Goal: Register for event/course

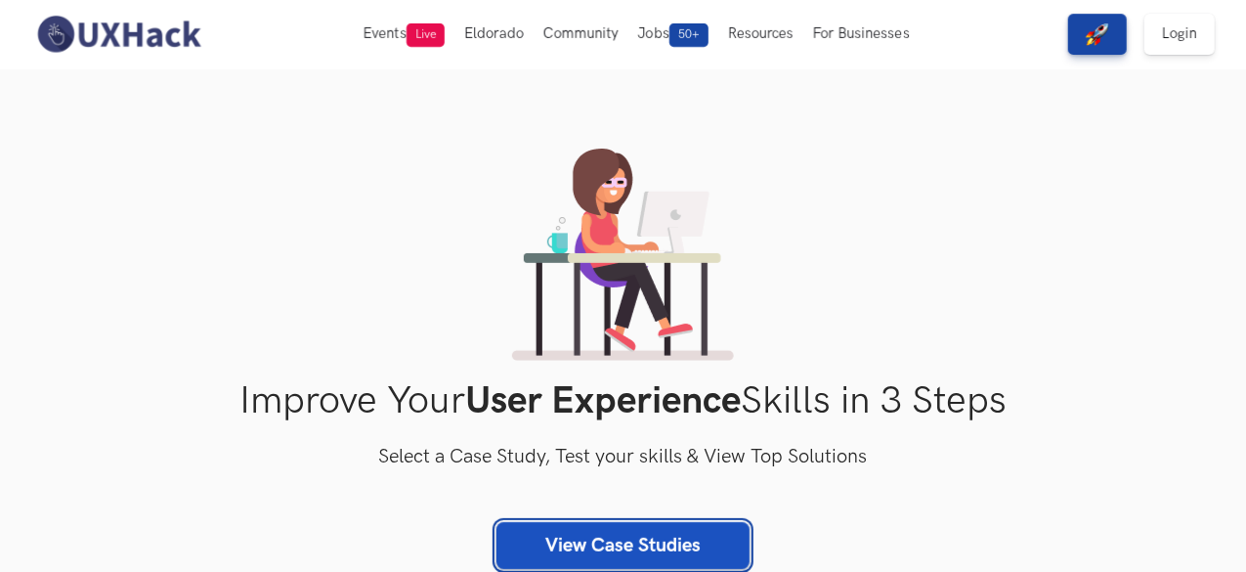
click at [578, 534] on link "View Case Studies" at bounding box center [622, 545] width 253 height 47
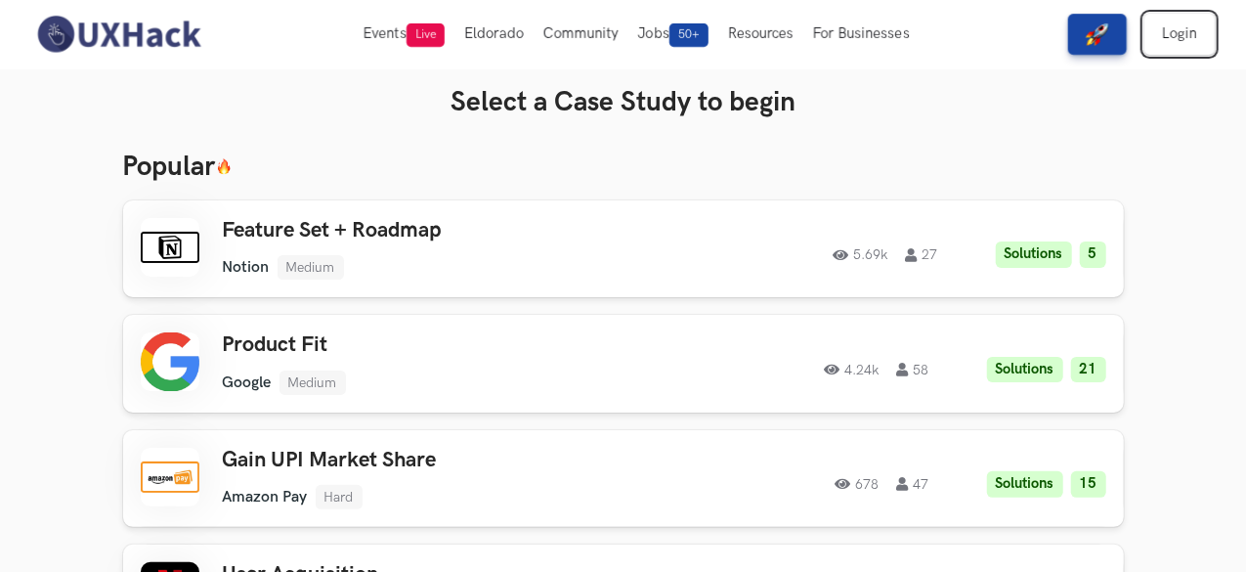
click at [1166, 50] on link "Login" at bounding box center [1179, 34] width 70 height 41
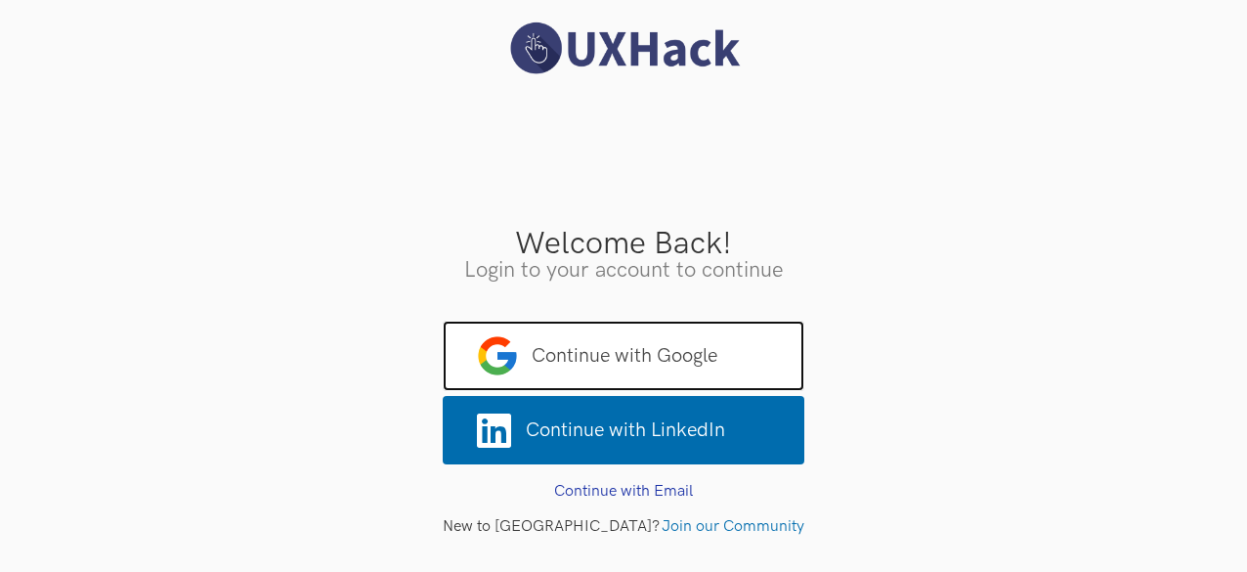
click at [641, 355] on span "Continue with Google" at bounding box center [624, 355] width 362 height 70
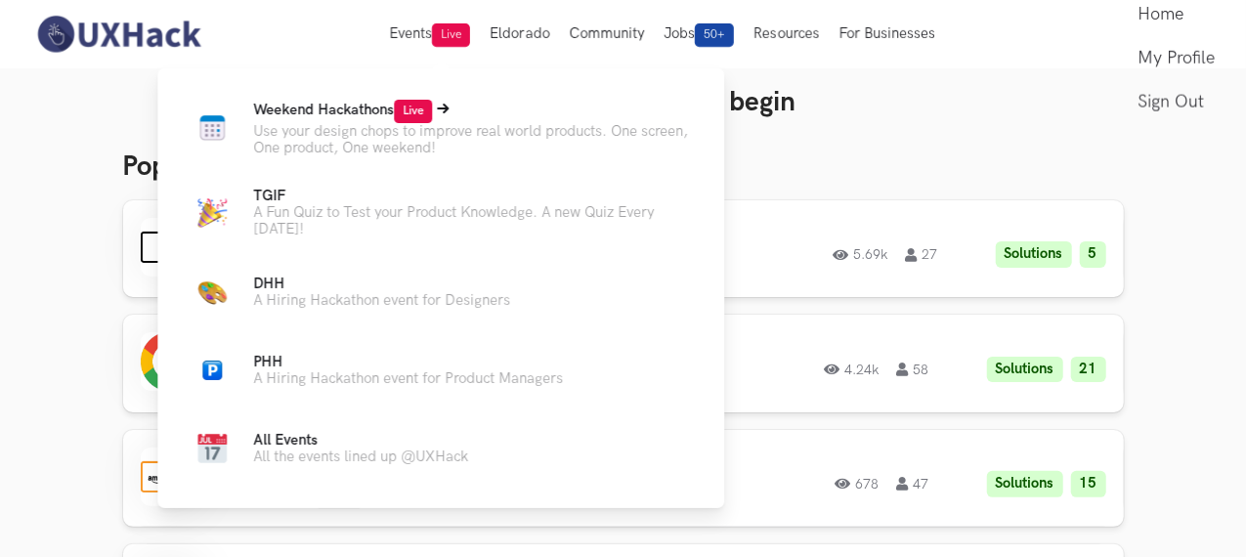
click at [363, 142] on p "Use your design chops to improve real world products. One screen, One product, …" at bounding box center [473, 139] width 440 height 33
click at [390, 120] on p "Weekend Hackathons Live" at bounding box center [473, 111] width 440 height 23
click at [422, 101] on span "Live" at bounding box center [413, 111] width 38 height 23
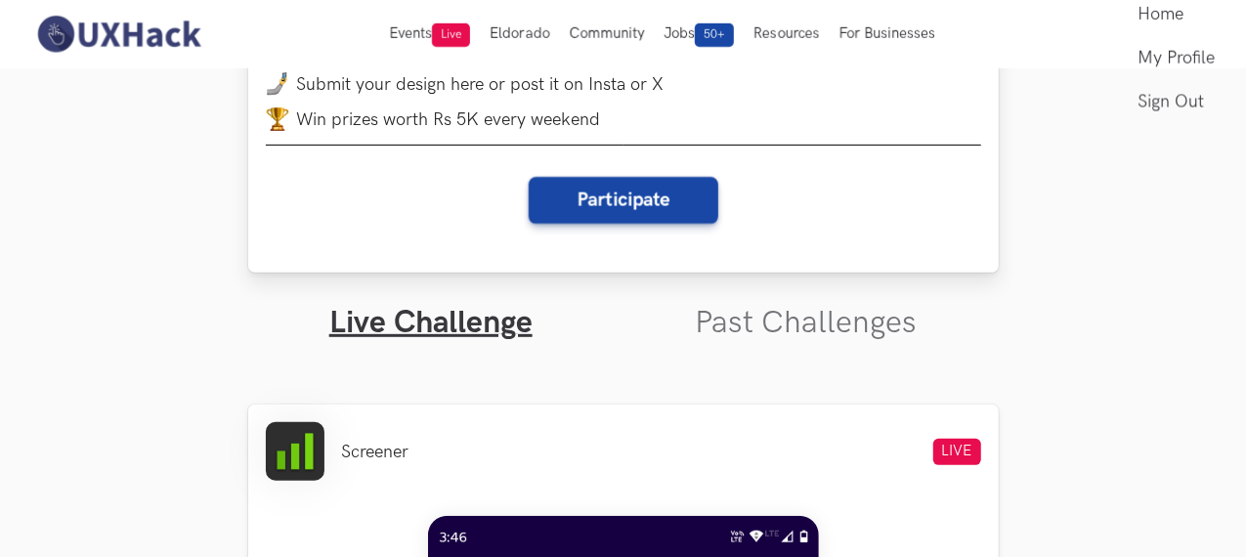
scroll to position [370, 0]
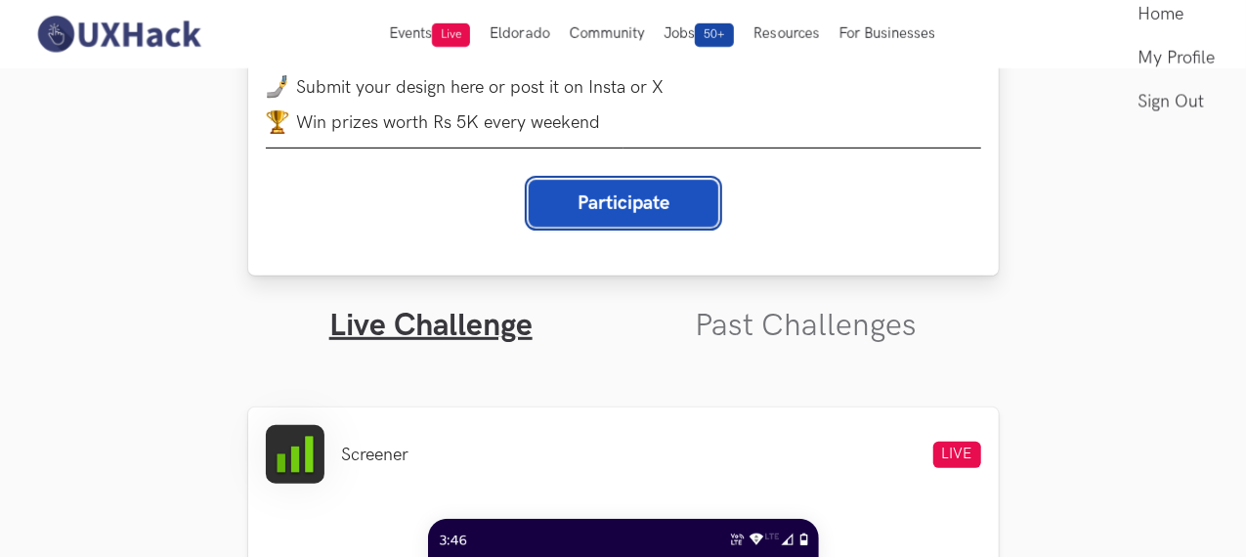
click at [633, 212] on button "Participate" at bounding box center [624, 203] width 190 height 47
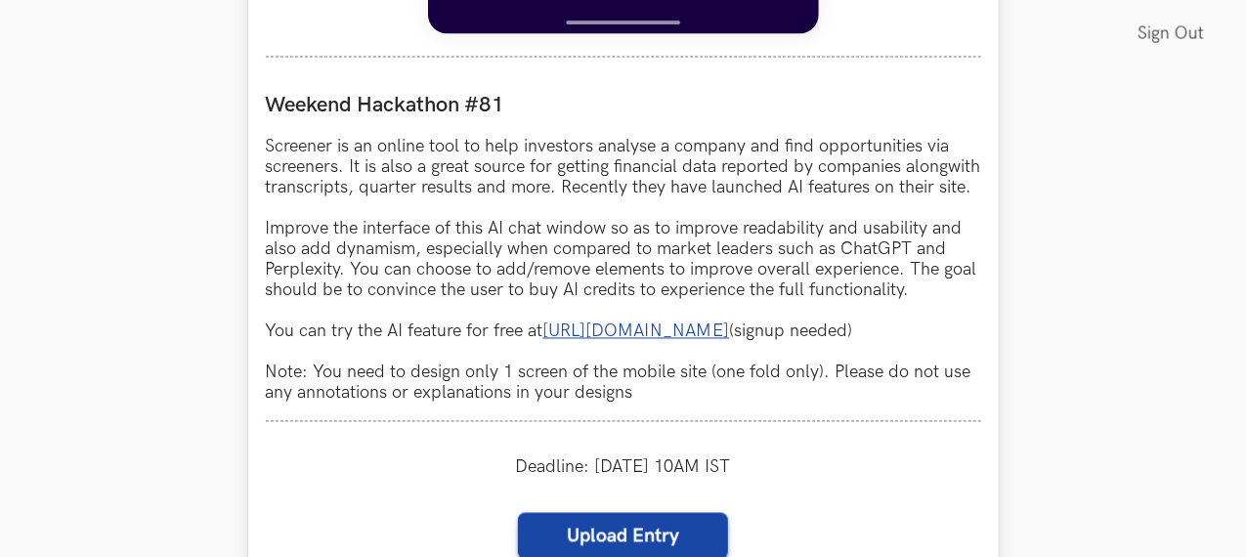
scroll to position [1772, 5]
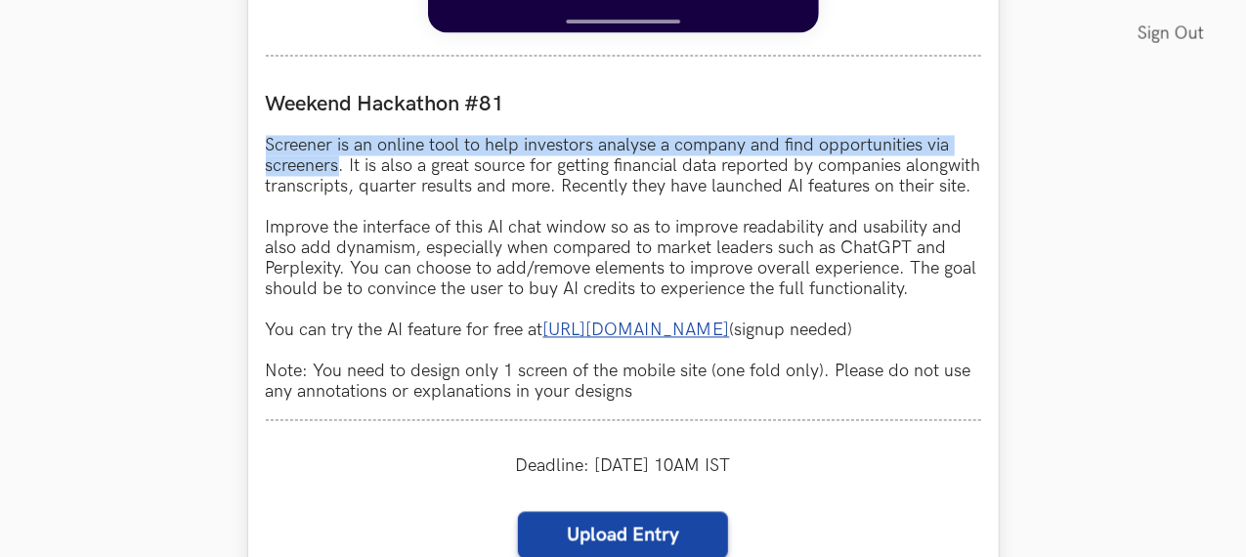
drag, startPoint x: 264, startPoint y: 146, endPoint x: 337, endPoint y: 161, distance: 74.9
click at [337, 161] on p "Screener is an online tool to help investors analyse a company and find opportu…" at bounding box center [623, 269] width 715 height 267
click at [606, 341] on link "[URL][DOMAIN_NAME]" at bounding box center [636, 330] width 187 height 21
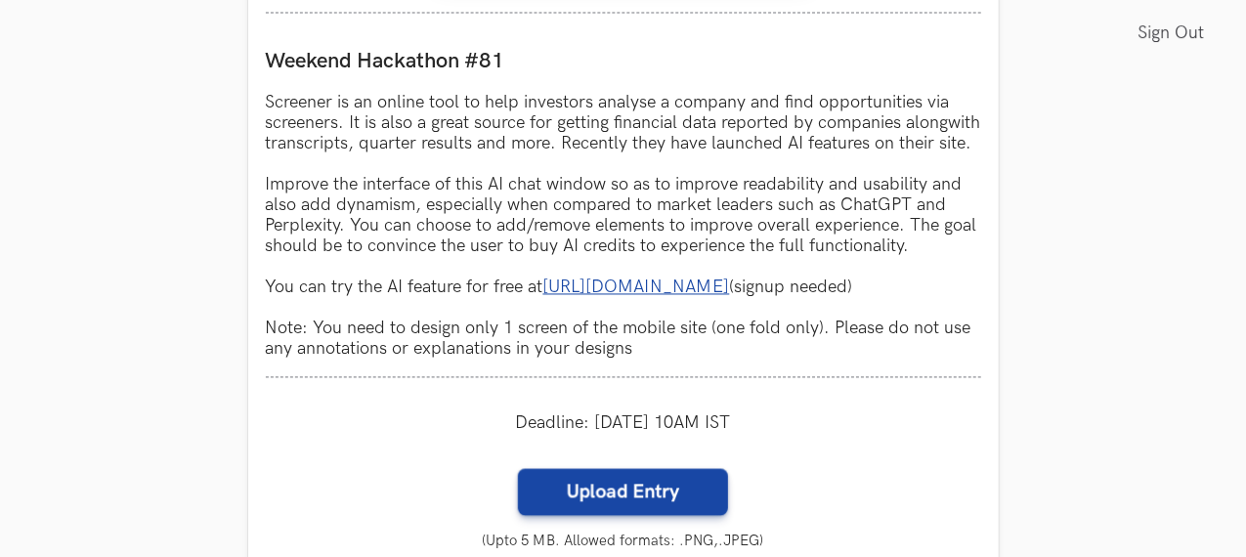
scroll to position [1815, 1]
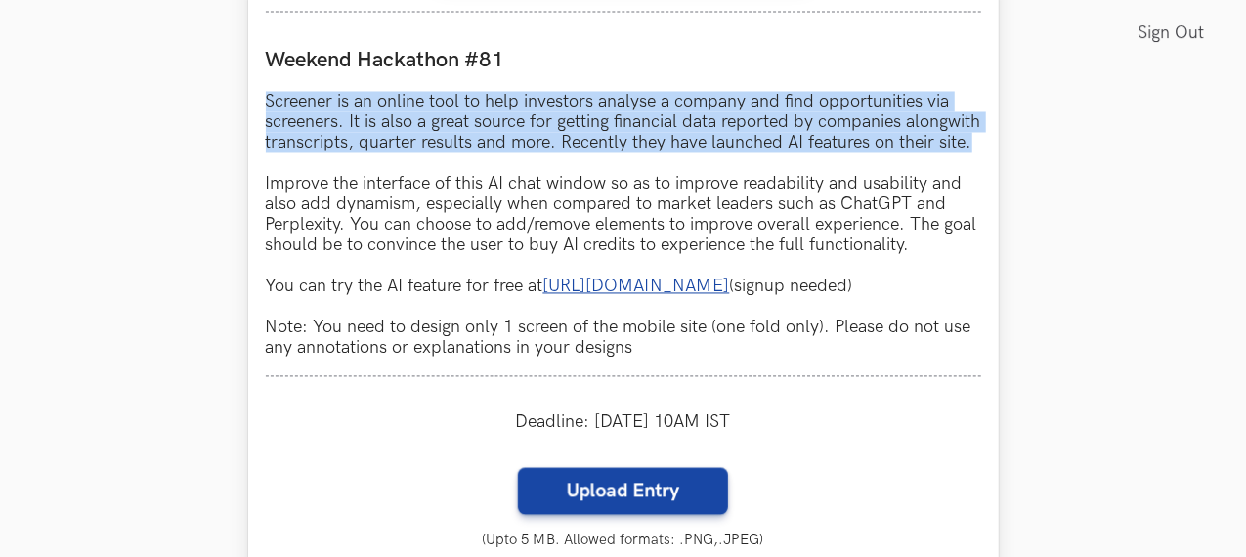
drag, startPoint x: 268, startPoint y: 98, endPoint x: 344, endPoint y: 155, distance: 95.6
click at [344, 155] on p "Screener is an online tool to help investors analyse a company and find opportu…" at bounding box center [623, 225] width 715 height 267
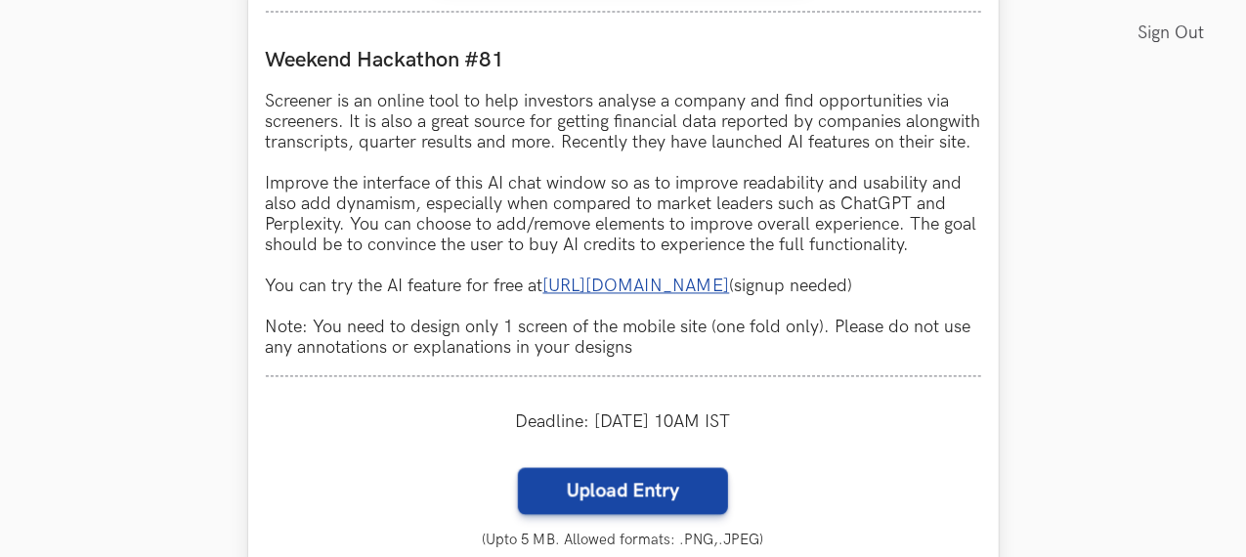
drag, startPoint x: 319, startPoint y: 128, endPoint x: 692, endPoint y: 44, distance: 382.6
click at [692, 44] on div "Weekend Hackathon #81 Screener is an online tool to help investors analyse a co…" at bounding box center [623, 203] width 715 height 347
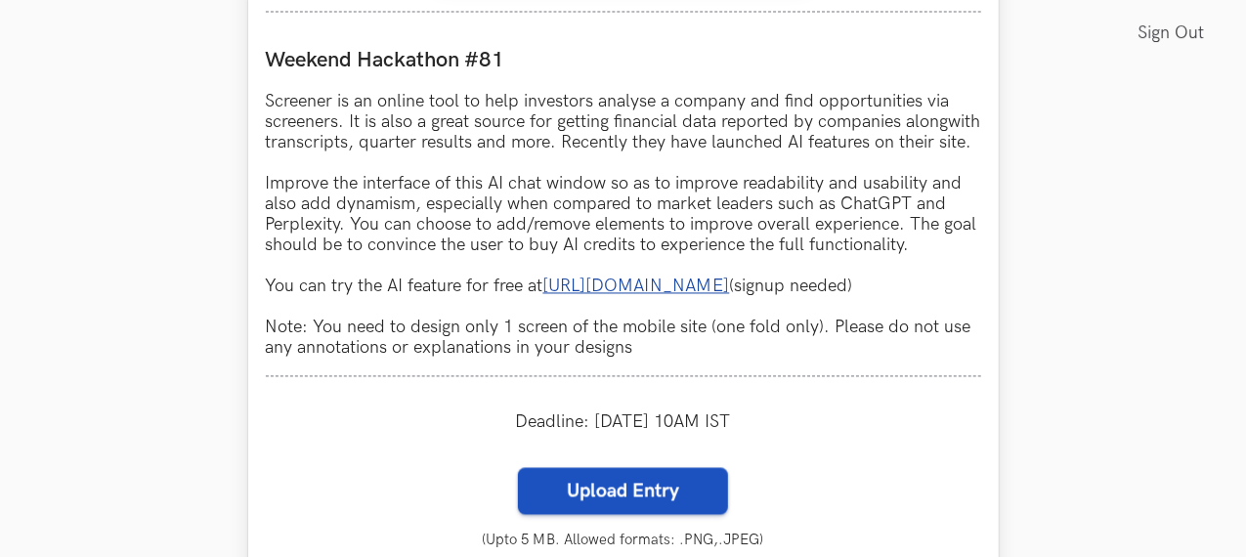
click at [608, 505] on label "Upload Entry" at bounding box center [623, 491] width 210 height 47
click at [518, 468] on input "Upload Entry" at bounding box center [517, 467] width 1 height 1
